Goal: Task Accomplishment & Management: Use online tool/utility

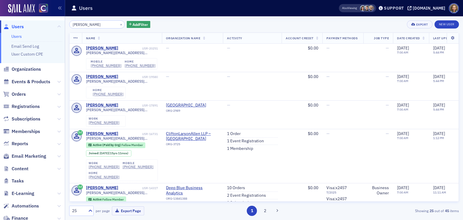
scroll to position [345, 0]
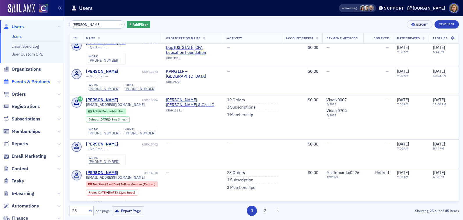
click at [22, 80] on span "Events & Products" at bounding box center [31, 81] width 39 height 6
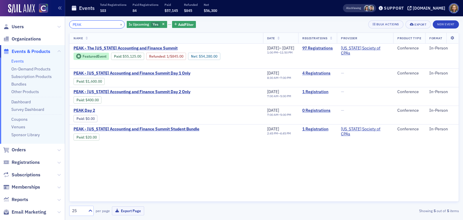
drag, startPoint x: 98, startPoint y: 24, endPoint x: 13, endPoint y: -7, distance: 91.1
click at [13, 0] on html "Users Organizations Events & Products Events On-Demand Products Subscription Pr…" at bounding box center [231, 110] width 463 height 220
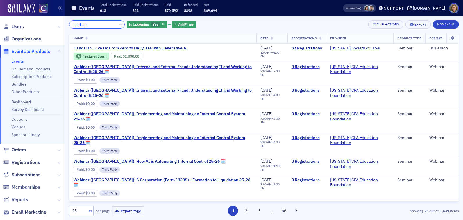
drag, startPoint x: 95, startPoint y: 27, endPoint x: 21, endPoint y: -2, distance: 79.6
click at [21, 0] on html "Users Organizations Events & Products Events On-Demand Products Subscription Pr…" at bounding box center [231, 110] width 463 height 220
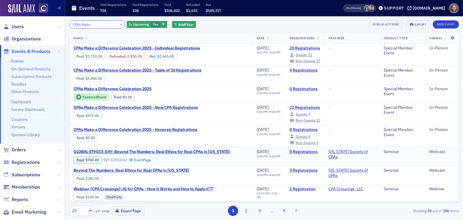
type input "CPAs Make"
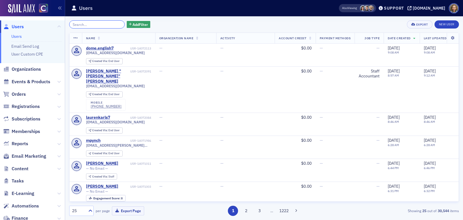
paste input "[PERSON_NAME]"
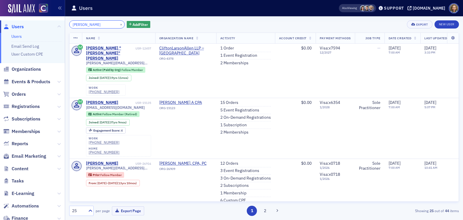
type input "[PERSON_NAME]"
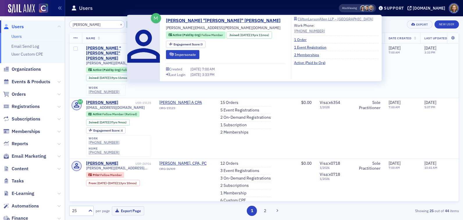
click at [115, 47] on div "[PERSON_NAME] "[PERSON_NAME]" [PERSON_NAME]" at bounding box center [110, 53] width 48 height 15
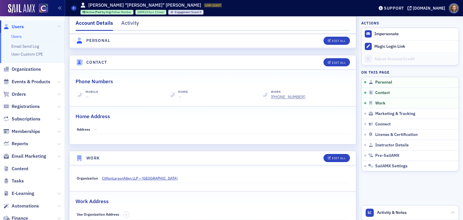
scroll to position [233, 0]
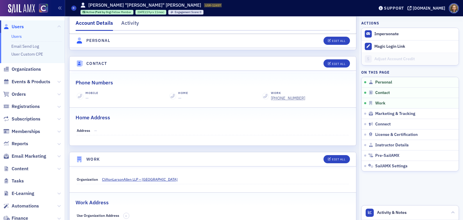
click at [16, 34] on link "Users" at bounding box center [16, 36] width 10 height 5
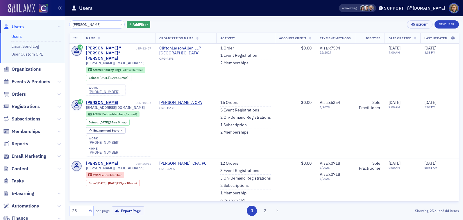
drag, startPoint x: 99, startPoint y: 23, endPoint x: 32, endPoint y: 11, distance: 68.6
click at [32, 12] on div "Users Users Email Send Log User Custom CPE Organizations Events & Products Orde…" at bounding box center [231, 110] width 463 height 220
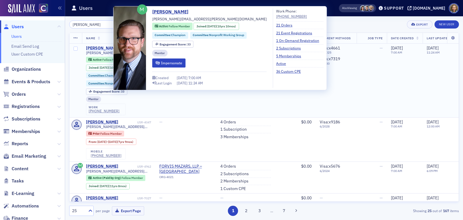
type input "Nathan Oberle"
click at [103, 46] on div "Nathan Oberle" at bounding box center [102, 48] width 32 height 5
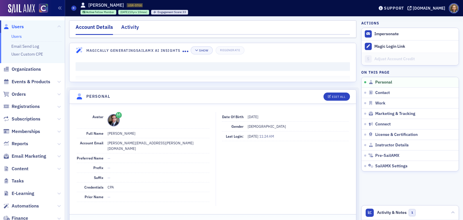
click at [131, 27] on div "Activity" at bounding box center [130, 28] width 18 height 11
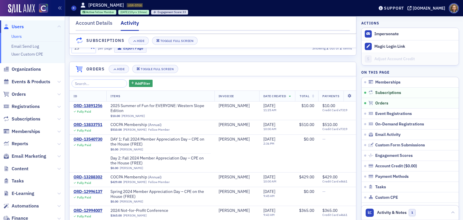
click at [17, 34] on link "Users" at bounding box center [16, 36] width 10 height 5
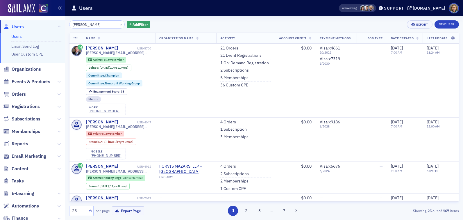
drag, startPoint x: 100, startPoint y: 24, endPoint x: 44, endPoint y: 17, distance: 55.6
click at [44, 18] on div "Users Users Email Send Log User Custom CPE Organizations Events & Products Orde…" at bounding box center [231, 110] width 463 height 220
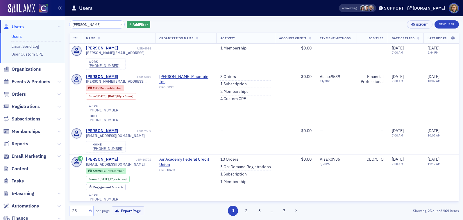
click at [96, 25] on input "Brad Tafoya" at bounding box center [97, 24] width 56 height 8
click at [81, 24] on input "Brad Tafoya" at bounding box center [97, 24] width 56 height 8
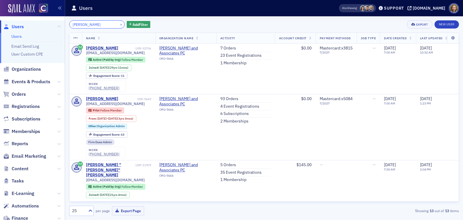
drag, startPoint x: 91, startPoint y: 24, endPoint x: 26, endPoint y: 11, distance: 66.8
click at [26, 12] on div "Users Users Email Send Log User Custom CPE Organizations Events & Products Orde…" at bounding box center [231, 110] width 463 height 220
paste input "Randy Watkins"
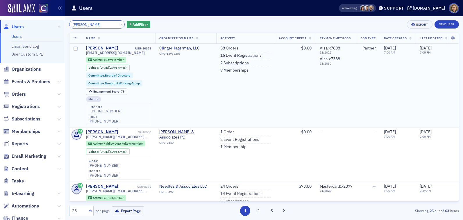
type input "Randy Watkins"
click at [99, 46] on div "Randy Watkins" at bounding box center [102, 48] width 32 height 5
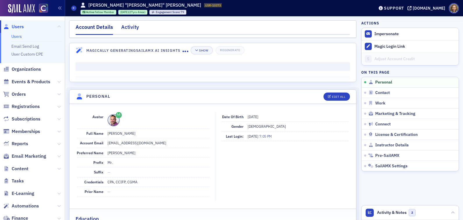
click at [131, 29] on div "Activity" at bounding box center [130, 28] width 18 height 11
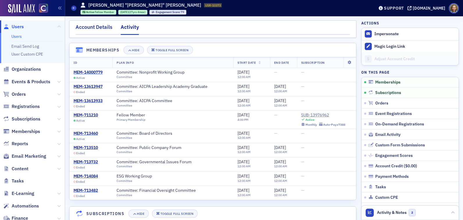
click at [97, 29] on div "Account Details" at bounding box center [94, 28] width 37 height 11
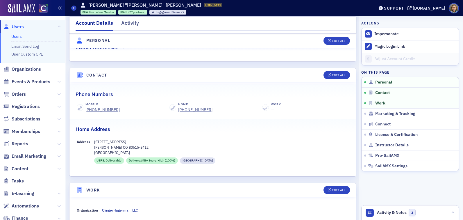
scroll to position [226, 0]
click at [17, 36] on link "Users" at bounding box center [16, 36] width 10 height 5
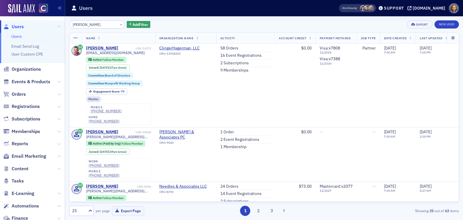
drag, startPoint x: 105, startPoint y: 25, endPoint x: 46, endPoint y: 18, distance: 59.7
click at [46, 19] on div "Users Users Email Send Log User Custom CPE Organizations Events & Products Orde…" at bounding box center [231, 110] width 463 height 220
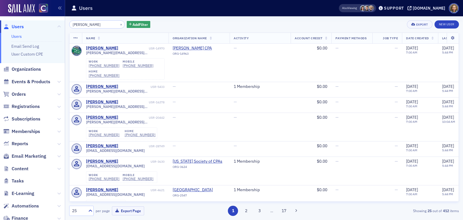
drag, startPoint x: 79, startPoint y: 24, endPoint x: 35, endPoint y: 17, distance: 44.7
click at [36, 20] on div "Users Users Email Send Log User Custom CPE Organizations Events & Products Orde…" at bounding box center [231, 110] width 463 height 220
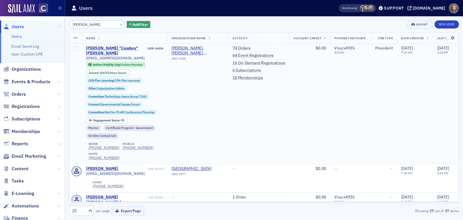
type input "Goodrich"
drag, startPoint x: 135, startPoint y: 53, endPoint x: 86, endPoint y: 52, distance: 48.6
click at [86, 56] on div "rgoodrich@cpapueblo.com" at bounding box center [125, 58] width 78 height 4
copy span "rgoodrich@cpapueblo.com"
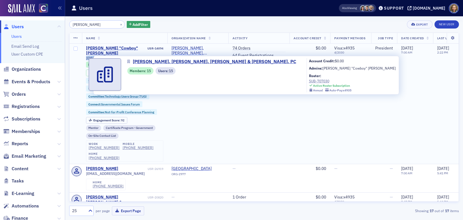
click at [195, 52] on span "McPherson, Goodrich, Paolucci & Mihelich, PC" at bounding box center [198, 51] width 53 height 10
select select "US"
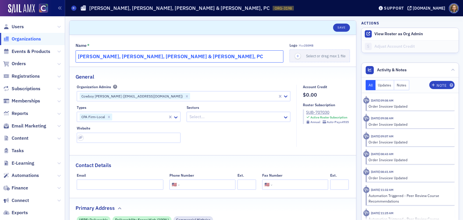
drag, startPoint x: 194, startPoint y: 58, endPoint x: 53, endPoint y: 49, distance: 141.5
click at [53, 49] on div "Users Organizations Events & Products Orders Registrations Subscriptions Member…" at bounding box center [231, 110] width 463 height 220
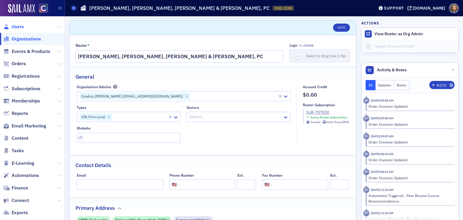
click at [18, 27] on span "Users" at bounding box center [18, 27] width 12 height 6
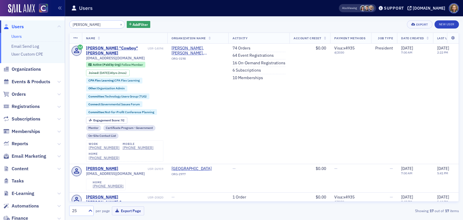
drag, startPoint x: 97, startPoint y: 26, endPoint x: 17, endPoint y: 0, distance: 83.9
click at [17, 0] on div "Users Users Email Send Log User Custom CPE Organizations Events & Products Orde…" at bounding box center [231, 110] width 463 height 220
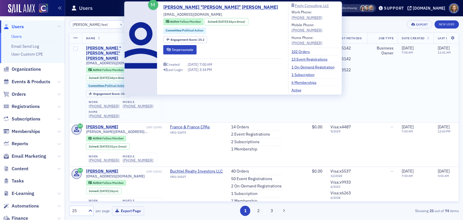
type input "pam feel"
click at [101, 46] on div "Pamela "Pam" Feely" at bounding box center [115, 53] width 59 height 15
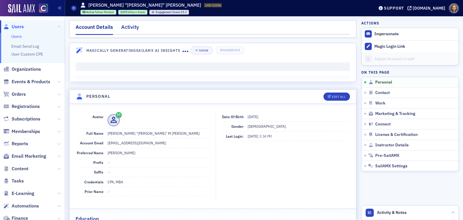
click at [124, 26] on div "Activity" at bounding box center [130, 28] width 18 height 11
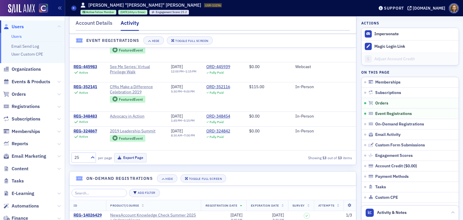
scroll to position [176, 0]
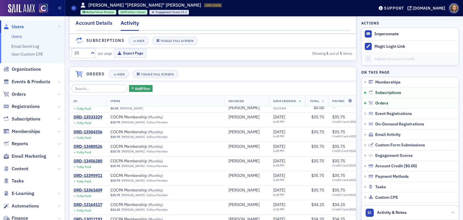
click at [101, 19] on div "Account Details" at bounding box center [94, 24] width 37 height 11
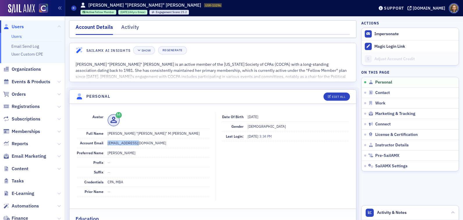
drag, startPoint x: 146, startPoint y: 143, endPoint x: 107, endPoint y: 139, distance: 39.4
click at [108, 139] on dd "pamfeely@aol.com" at bounding box center [159, 142] width 102 height 9
copy dd "pamfeely@aol.com"
click at [17, 34] on link "Users" at bounding box center [16, 36] width 10 height 5
click at [18, 38] on link "Users" at bounding box center [16, 36] width 10 height 5
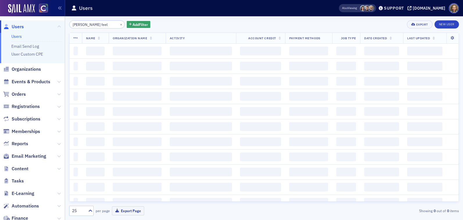
drag, startPoint x: 94, startPoint y: 25, endPoint x: 39, endPoint y: 0, distance: 60.7
click at [39, 6] on div "Users Users Email Send Log User Custom CPE Organizations Events & Products Orde…" at bounding box center [231, 110] width 463 height 220
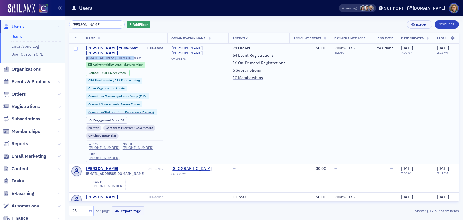
drag, startPoint x: 132, startPoint y: 52, endPoint x: 84, endPoint y: 54, distance: 48.0
click at [84, 54] on td "Ronald "Cowboy" Goodrich USR-14094 rgoodrich@cpapueblo.com Active (Paid by Org)…" at bounding box center [125, 104] width 86 height 120
drag, startPoint x: 136, startPoint y: 52, endPoint x: 83, endPoint y: 53, distance: 52.9
click at [83, 53] on td "Ronald "Cowboy" Goodrich USR-14094 rgoodrich@cpapueblo.com Active (Paid by Org)…" at bounding box center [125, 104] width 86 height 120
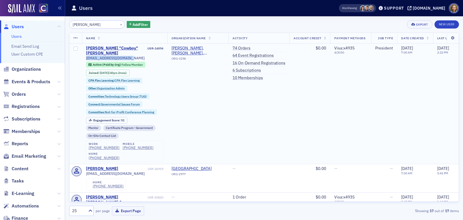
copy span "rgoodrich@cpapueblo.com"
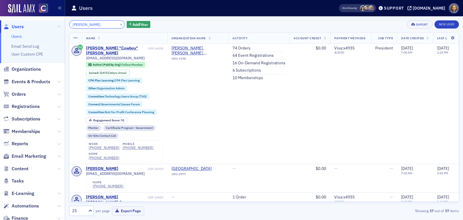
drag, startPoint x: 95, startPoint y: 21, endPoint x: 99, endPoint y: 27, distance: 7.3
click at [99, 27] on input "goodrich" at bounding box center [97, 24] width 56 height 8
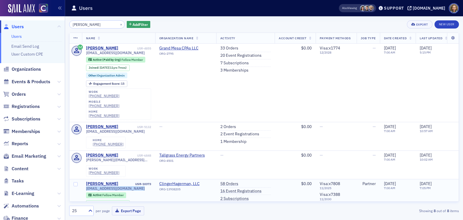
drag, startPoint x: 141, startPoint y: 179, endPoint x: 85, endPoint y: 179, distance: 56.4
click at [85, 179] on td "Randy Watkins USR-10373 rwatkins@clingerhagerman.com Active Fellow Member Joine…" at bounding box center [118, 221] width 73 height 84
copy span "rwatkins@clingerhagerman.com"
drag, startPoint x: 91, startPoint y: 24, endPoint x: 37, endPoint y: 12, distance: 55.6
click at [37, 13] on div "Users Users Email Send Log User Custom CPE Organizations Events & Products Orde…" at bounding box center [231, 110] width 463 height 220
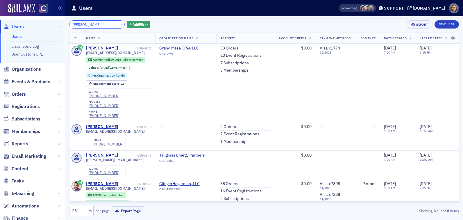
paste input "Claire Pearson"
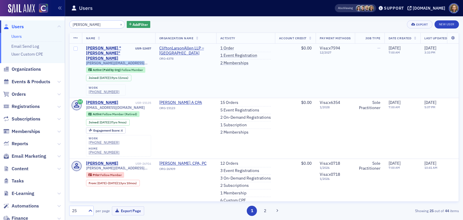
drag, startPoint x: 141, startPoint y: 53, endPoint x: 85, endPoint y: 51, distance: 55.8
click at [85, 52] on td "Jean "Claire" Pearson USR-12457 claire.pearson@claconnect.com Active (Paid by O…" at bounding box center [118, 71] width 73 height 54
copy span "claire.pearson@claconnect.com"
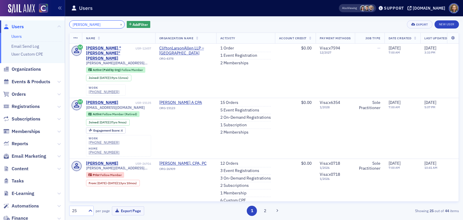
drag, startPoint x: 102, startPoint y: 28, endPoint x: 57, endPoint y: 22, distance: 45.9
click at [57, 23] on div "Users Users Email Send Log User Custom CPE Organizations Events & Products Orde…" at bounding box center [231, 110] width 463 height 220
paste input "Brad Tafoya"
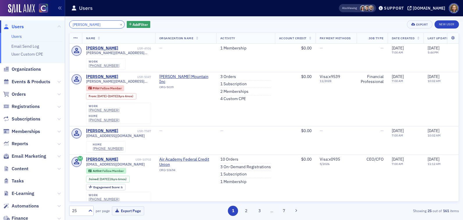
drag, startPoint x: 82, startPoint y: 24, endPoint x: 53, endPoint y: 17, distance: 29.7
click at [54, 20] on div "Users Users Email Send Log User Custom CPE Organizations Events & Products Orde…" at bounding box center [231, 110] width 463 height 220
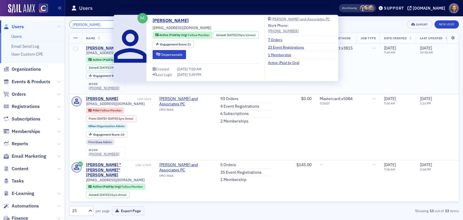
type input "Tafoya"
click at [102, 47] on div "Bradley Tafoya" at bounding box center [102, 48] width 32 height 5
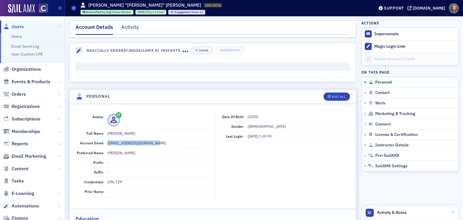
drag, startPoint x: 156, startPoint y: 144, endPoint x: 104, endPoint y: 142, distance: 52.4
click at [104, 142] on div "Account Email btafoya@tafoyabarrett.com" at bounding box center [143, 143] width 133 height 10
copy div "btafoya@tafoyabarrett.com"
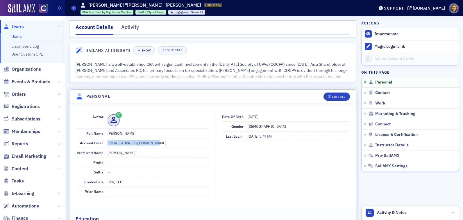
click at [17, 35] on link "Users" at bounding box center [16, 36] width 10 height 5
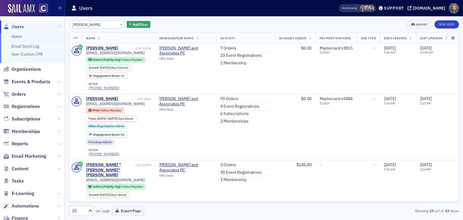
drag, startPoint x: 95, startPoint y: 26, endPoint x: 49, endPoint y: 19, distance: 46.6
click at [49, 19] on div "Users Users Email Send Log User Custom CPE Organizations Events & Products Orde…" at bounding box center [231, 110] width 463 height 220
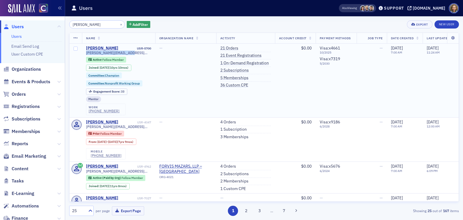
drag, startPoint x: 132, startPoint y: 53, endPoint x: 84, endPoint y: 54, distance: 48.0
click at [84, 54] on td "Nathan Oberle USR-5700 nathan.oberle@gmail.com Active Fellow Member Joined : 11…" at bounding box center [118, 81] width 73 height 74
copy span "nathan.oberle@gmail.com"
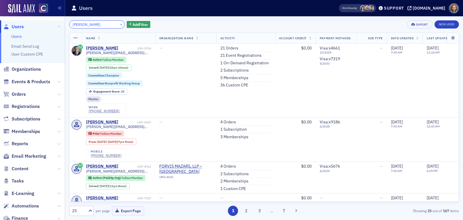
drag, startPoint x: 101, startPoint y: 26, endPoint x: 49, endPoint y: 18, distance: 52.6
click at [49, 18] on div "Users Users Email Send Log User Custom CPE Organizations Events & Products Orde…" at bounding box center [231, 110] width 463 height 220
paste input "Toby Clary"
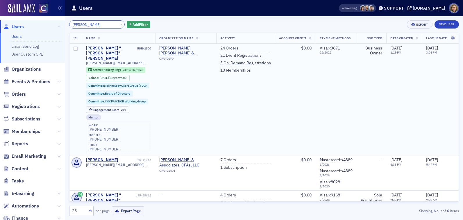
type input "Toby Clary"
drag, startPoint x: 127, startPoint y: 52, endPoint x: 85, endPoint y: 54, distance: 41.9
click at [85, 54] on td "Tobias "Toby" Clary USR-1300 toby@soukupbush.com Active (Paid by Org) Fellow Me…" at bounding box center [118, 100] width 73 height 112
copy span "toby@soukupbush.com"
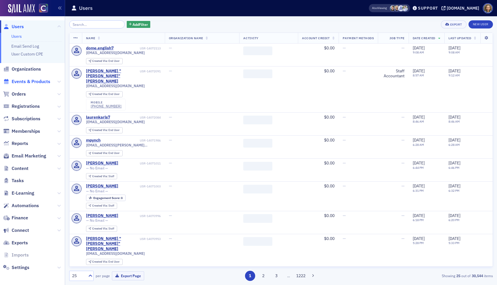
click at [31, 80] on span "Events & Products" at bounding box center [31, 81] width 39 height 6
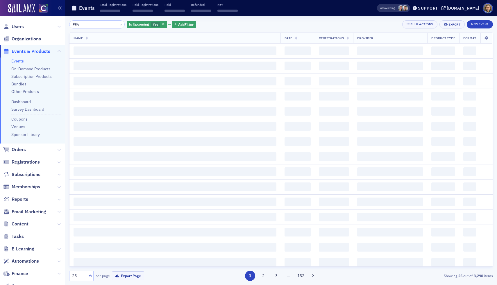
type input "PEAK"
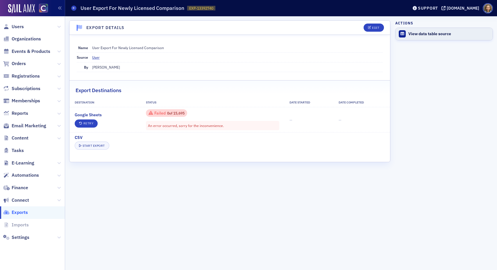
click at [423, 36] on div "View data table source" at bounding box center [448, 33] width 81 height 5
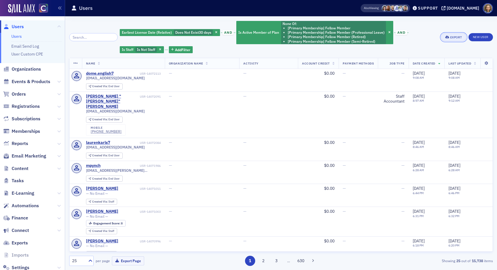
click at [454, 36] on div "Export" at bounding box center [456, 37] width 12 height 3
click at [435, 56] on button "Export All ( 15,738 Users )" at bounding box center [435, 56] width 61 height 9
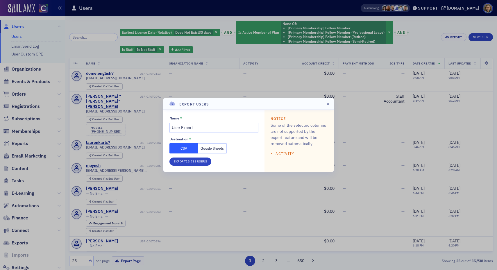
click at [209, 148] on button "Google Sheets" at bounding box center [212, 148] width 29 height 10
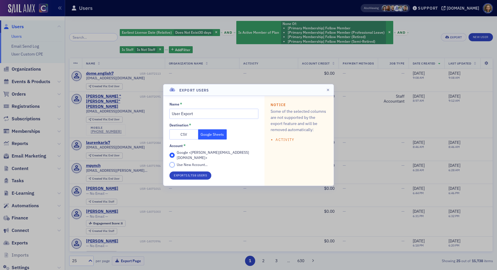
click at [172, 163] on input "Use New Account..." at bounding box center [171, 164] width 5 height 5
click at [183, 174] on button "Export 15,738 Users" at bounding box center [190, 176] width 42 height 8
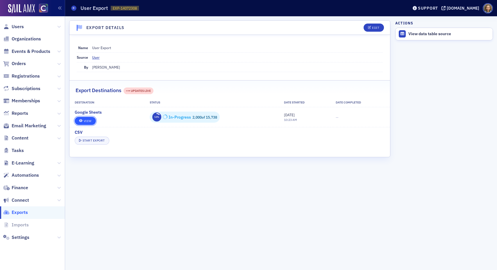
click at [87, 120] on link "View" at bounding box center [85, 121] width 21 height 8
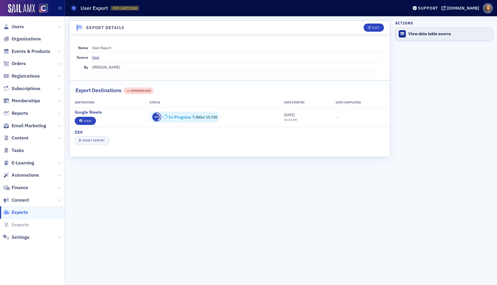
click at [415, 34] on div "View data table source" at bounding box center [448, 33] width 81 height 5
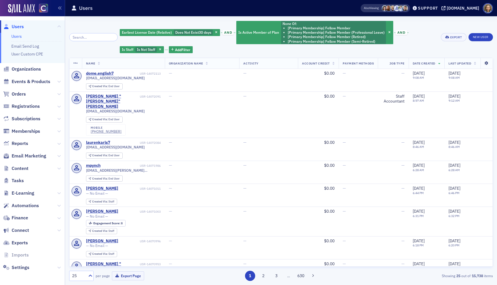
click at [487, 64] on icon at bounding box center [487, 63] width 12 height 3
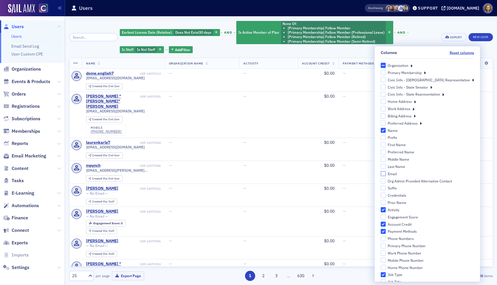
click at [386, 174] on input "Email" at bounding box center [383, 173] width 5 height 5
checkbox input "true"
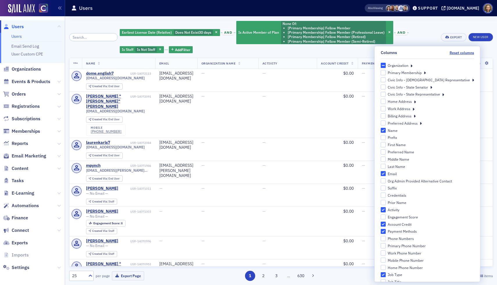
click at [424, 26] on div "Earliest License Date (Relative) Does Not Exist 30 days and Is Active Member of…" at bounding box center [278, 36] width 317 height 33
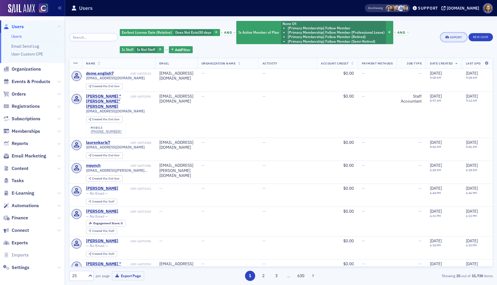
click at [456, 38] on div "Export" at bounding box center [456, 37] width 12 height 3
click at [421, 38] on div "Earliest License Date (Relative) Does Not Exist 30 days and Is Active Member of…" at bounding box center [278, 36] width 317 height 33
click at [450, 36] on div "Export" at bounding box center [456, 37] width 12 height 3
click at [435, 56] on button "Export All ( 15,738 Users )" at bounding box center [435, 56] width 61 height 9
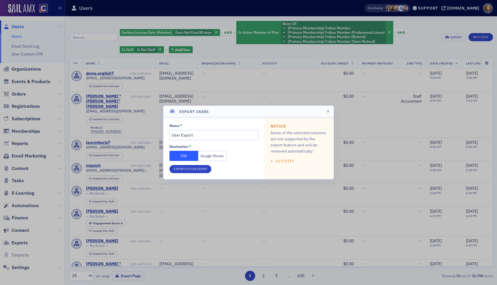
click at [216, 153] on button "Google Sheets" at bounding box center [212, 156] width 29 height 10
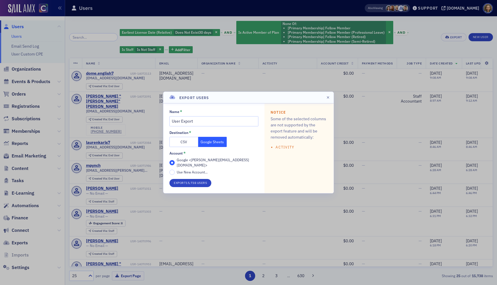
click at [175, 170] on label "Use New Account..." at bounding box center [188, 172] width 38 height 5
click at [175, 170] on input "Use New Account..." at bounding box center [171, 172] width 5 height 5
click at [184, 180] on button "Export 15,738 Users" at bounding box center [190, 183] width 42 height 8
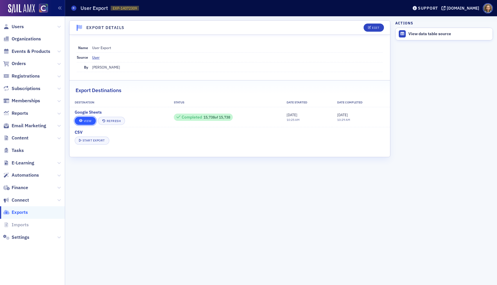
click at [85, 119] on link "View" at bounding box center [85, 121] width 21 height 8
click at [421, 32] on div "View data table source" at bounding box center [448, 33] width 81 height 5
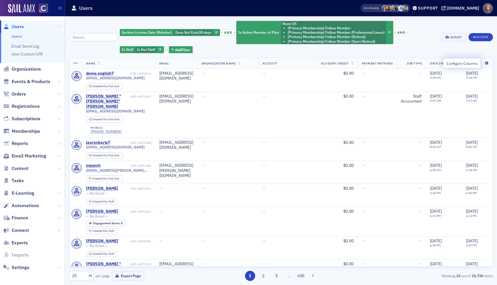
click at [486, 63] on icon at bounding box center [487, 63] width 12 height 3
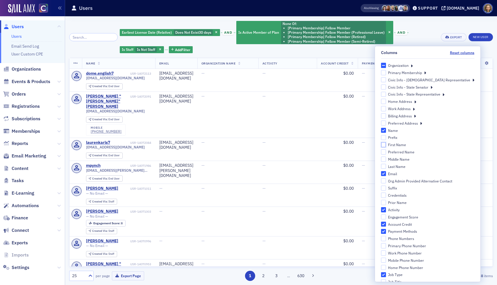
click at [386, 144] on input "First Name" at bounding box center [383, 144] width 5 height 5
checkbox input "true"
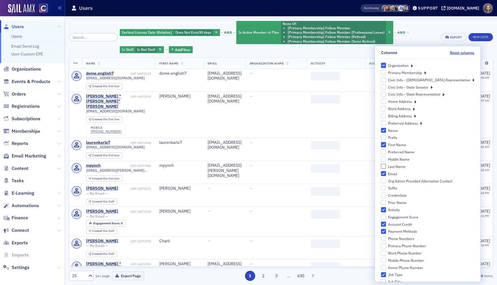
click at [386, 166] on input "Last Name" at bounding box center [383, 166] width 5 height 5
checkbox input "true"
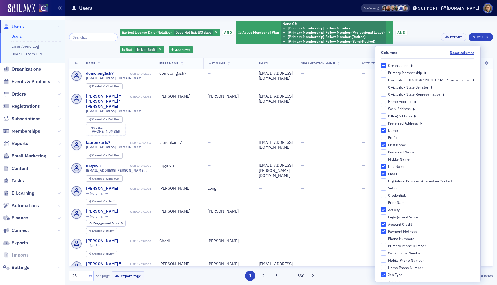
click at [428, 32] on div "Earliest License Date (Relative) Does Not Exist 30 days and Is Active Member of…" at bounding box center [278, 36] width 317 height 33
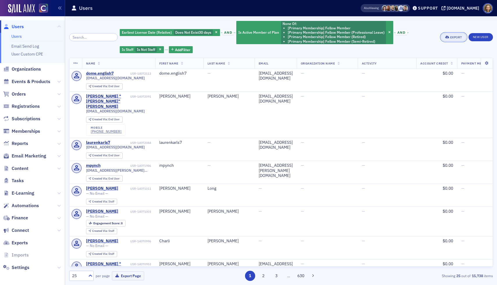
click at [456, 37] on div "Export" at bounding box center [456, 37] width 12 height 3
click at [443, 55] on button "Export All ( 15,738 Users )" at bounding box center [435, 56] width 61 height 9
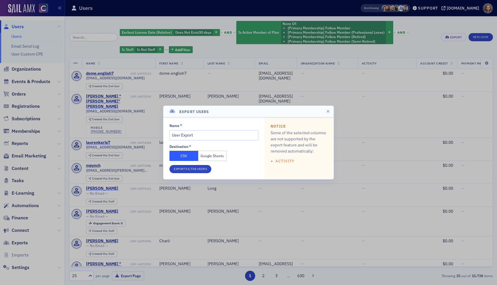
click at [209, 155] on button "Google Sheets" at bounding box center [212, 156] width 29 height 10
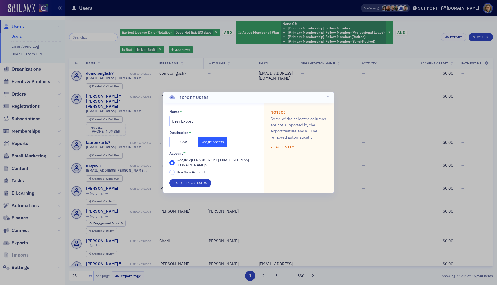
click at [178, 170] on span "Use New Account..." at bounding box center [192, 172] width 31 height 5
click at [175, 170] on input "Use New Account..." at bounding box center [171, 172] width 5 height 5
click at [189, 180] on button "Export 15,738 Users" at bounding box center [190, 183] width 42 height 8
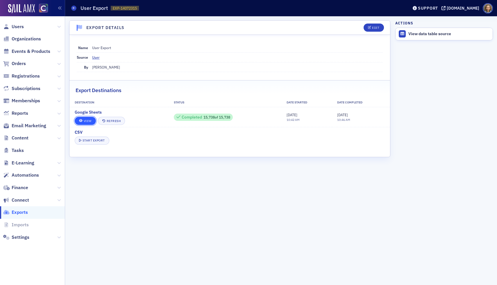
click at [83, 119] on link "View" at bounding box center [85, 121] width 21 height 8
click at [79, 119] on link "View" at bounding box center [85, 121] width 21 height 8
click at [87, 120] on link "View" at bounding box center [85, 121] width 21 height 8
click at [427, 35] on div "View data table source" at bounding box center [448, 33] width 81 height 5
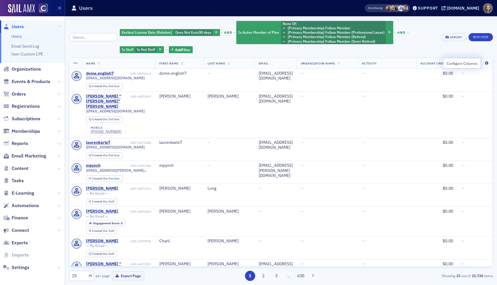
click at [485, 62] on icon at bounding box center [487, 63] width 12 height 3
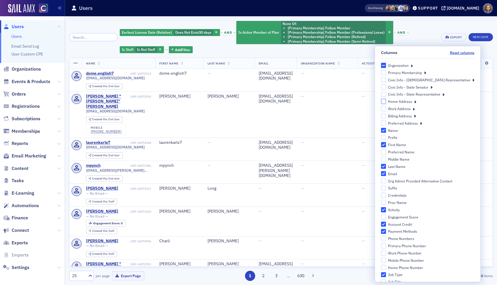
click at [386, 101] on input "Home Address" at bounding box center [383, 101] width 5 height 5
checkbox input "true"
click at [427, 31] on div "Earliest License Date (Relative) Does Not Exist 30 days and Is Active Member of…" at bounding box center [278, 36] width 317 height 33
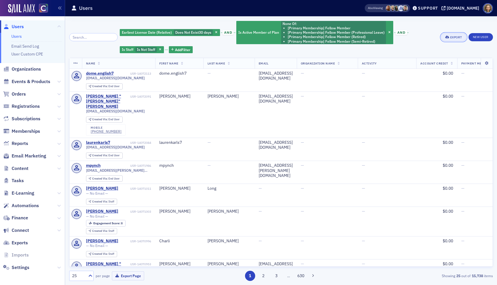
click at [454, 36] on div "Export" at bounding box center [456, 37] width 12 height 3
click at [438, 56] on button "Export All ( 15,738 Users )" at bounding box center [435, 56] width 61 height 9
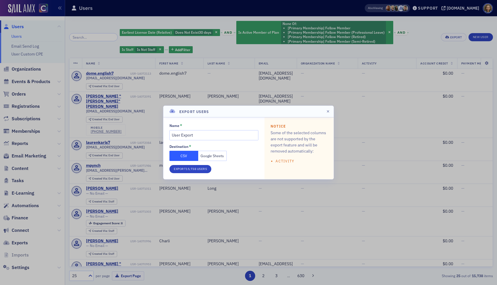
click at [211, 155] on button "Google Sheets" at bounding box center [212, 156] width 29 height 10
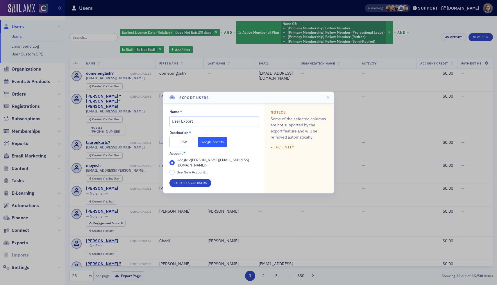
click at [185, 173] on div "Name * User Export Destination * CSV Google Sheets Account * Google <lindsay@co…" at bounding box center [213, 148] width 89 height 77
click at [182, 170] on span "Use New Account..." at bounding box center [192, 172] width 31 height 5
click at [175, 170] on input "Use New Account..." at bounding box center [171, 172] width 5 height 5
click at [186, 180] on button "Export 15,738 Users" at bounding box center [190, 183] width 42 height 8
